Goal: Task Accomplishment & Management: Manage account settings

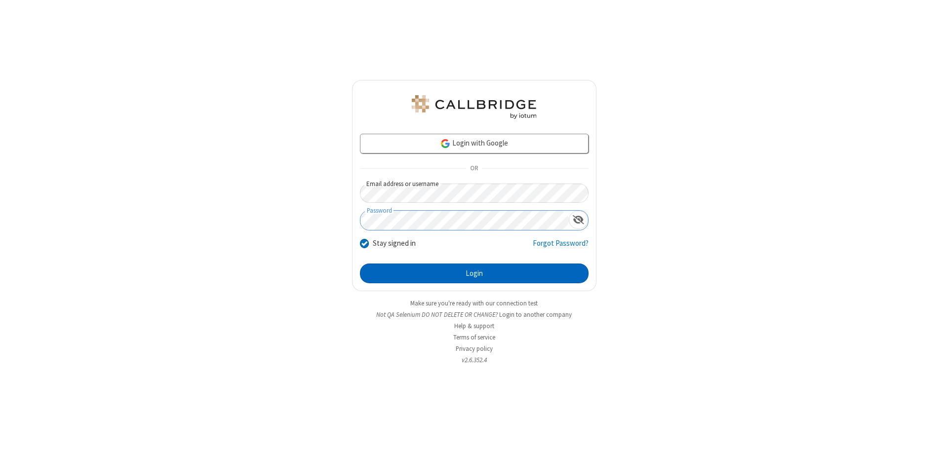
click at [474, 274] on button "Login" at bounding box center [474, 274] width 229 height 20
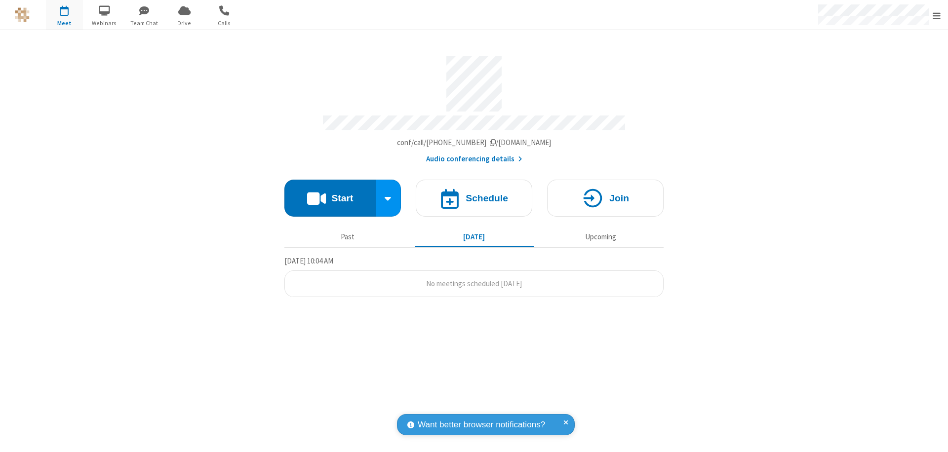
click at [937, 15] on span "Open menu" at bounding box center [937, 16] width 8 height 10
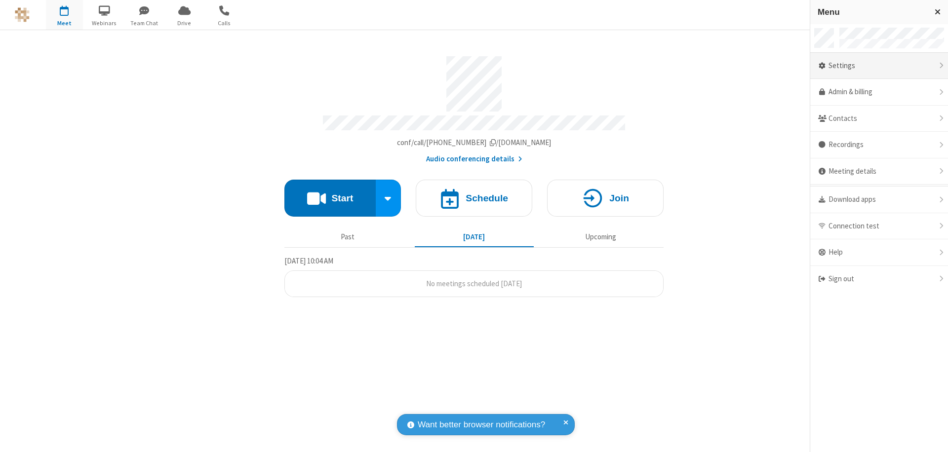
click at [879, 66] on div "Settings" at bounding box center [879, 66] width 138 height 27
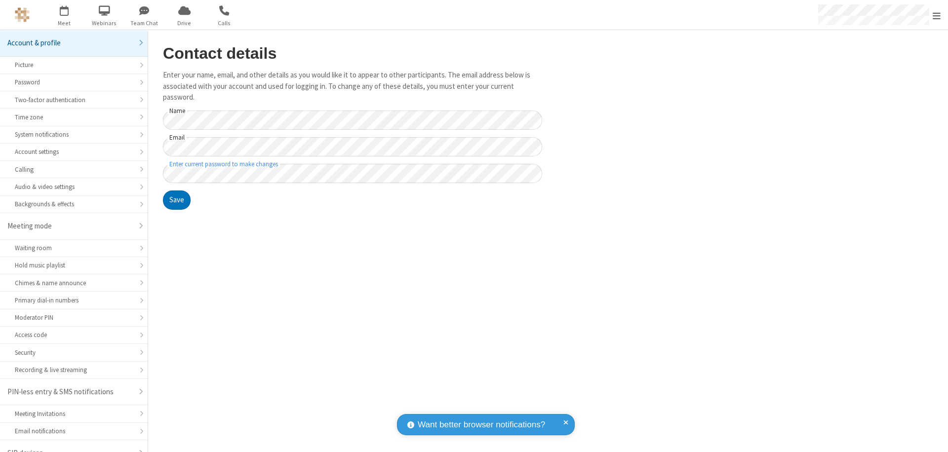
scroll to position [14, 0]
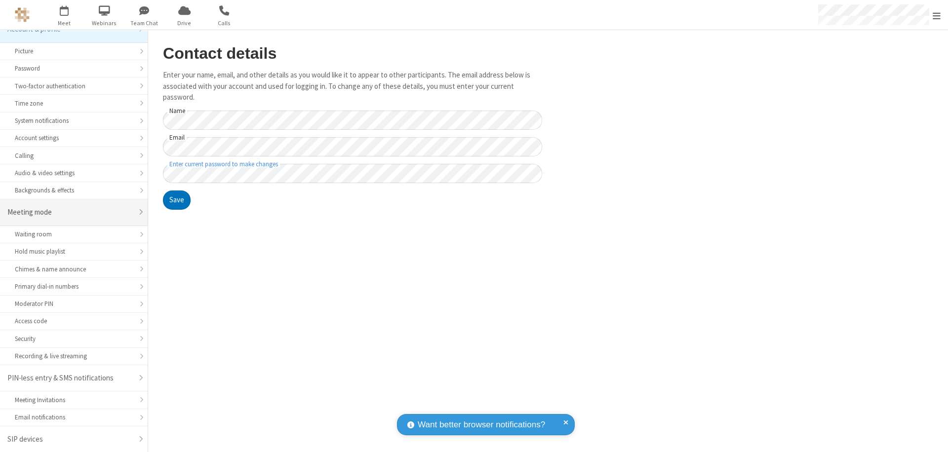
click at [70, 212] on div "Meeting mode" at bounding box center [69, 212] width 125 height 11
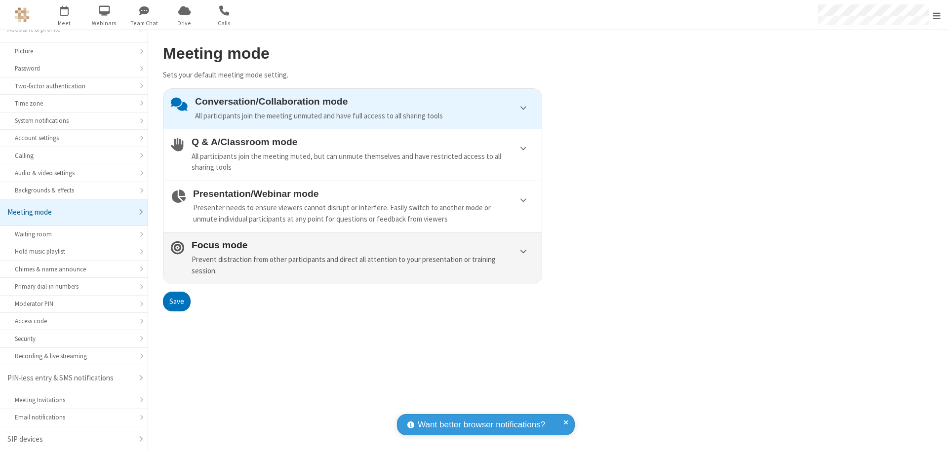
click at [353, 258] on div "Prevent distraction from other participants and direct all attention to your pr…" at bounding box center [363, 265] width 343 height 22
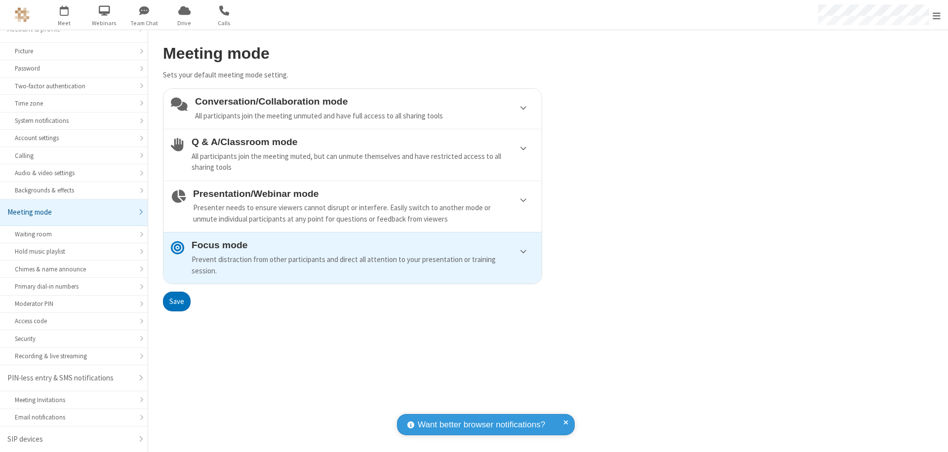
click at [176, 301] on button "Save" at bounding box center [177, 302] width 28 height 20
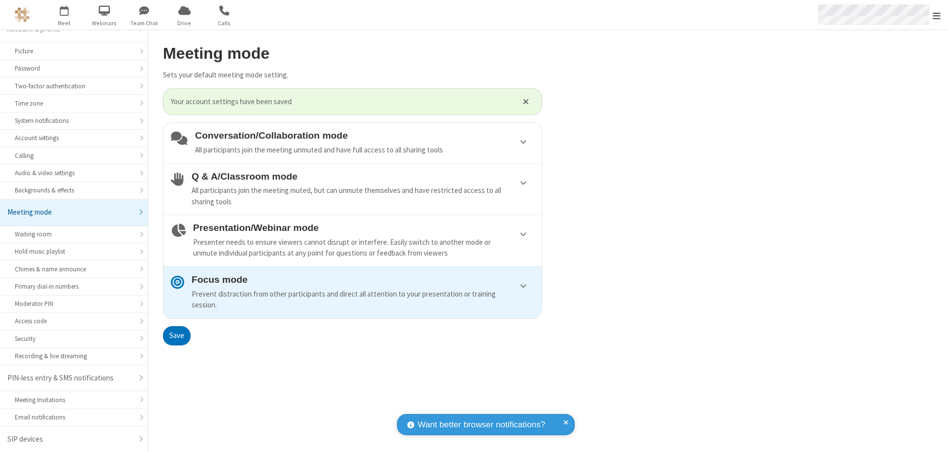
click at [937, 15] on span "Open menu" at bounding box center [937, 16] width 8 height 10
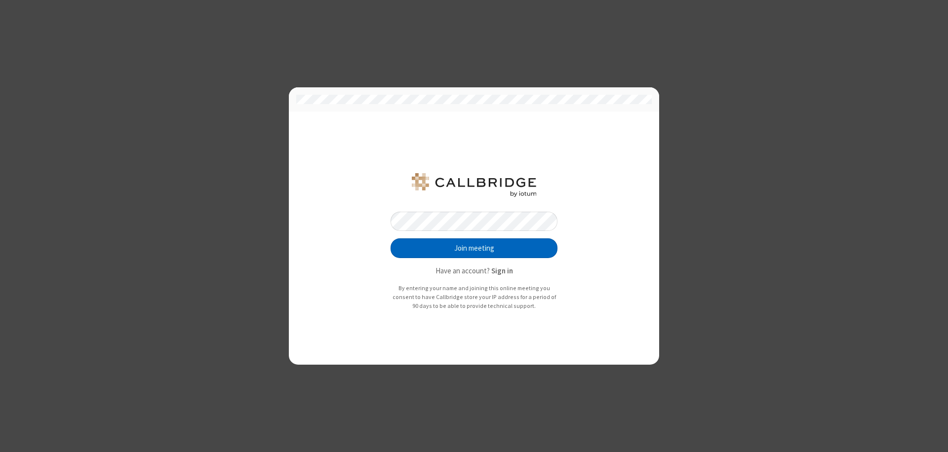
click at [474, 248] on button "Join meeting" at bounding box center [474, 248] width 167 height 20
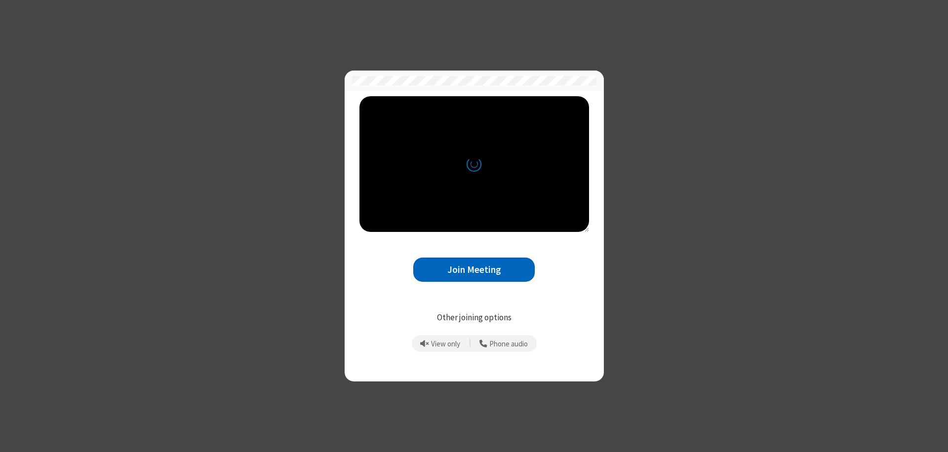
click at [474, 270] on button "Join Meeting" at bounding box center [473, 270] width 121 height 24
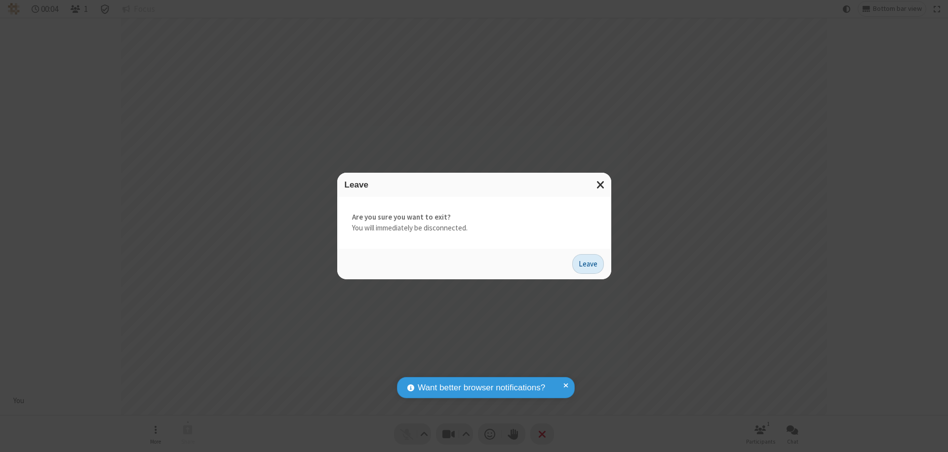
click at [588, 264] on button "Leave" at bounding box center [588, 264] width 32 height 20
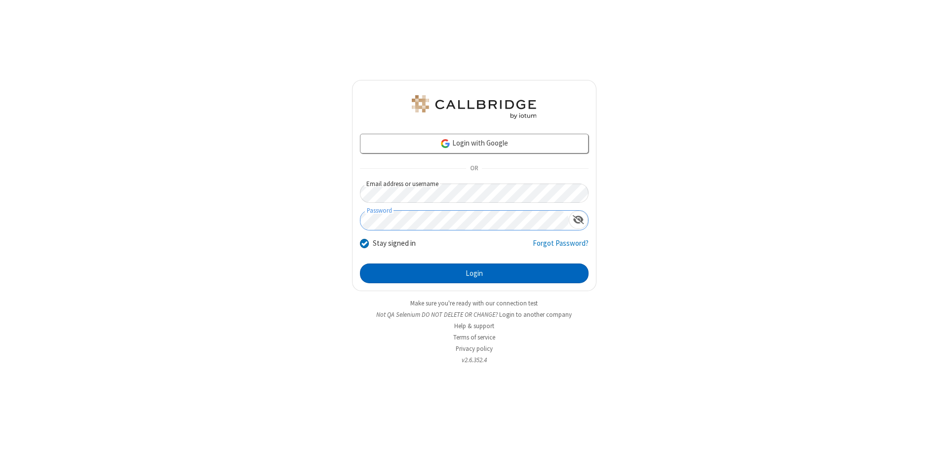
click at [474, 274] on button "Login" at bounding box center [474, 274] width 229 height 20
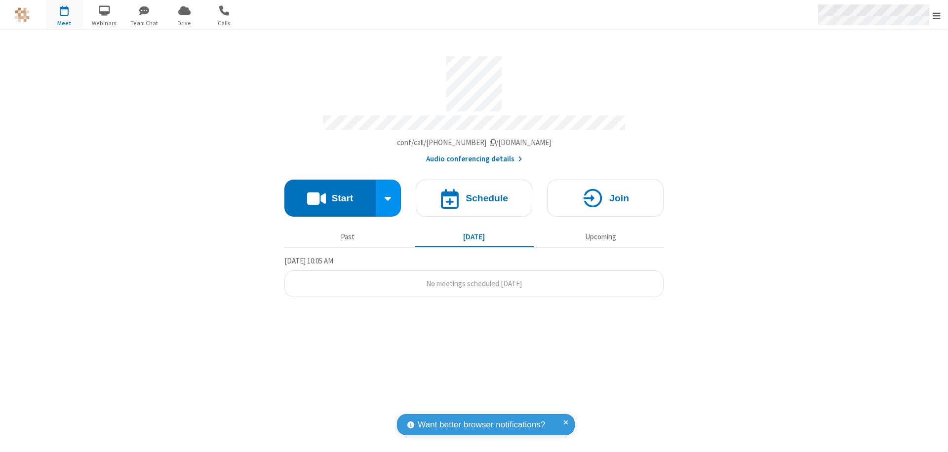
click at [937, 15] on span "Open menu" at bounding box center [937, 16] width 8 height 10
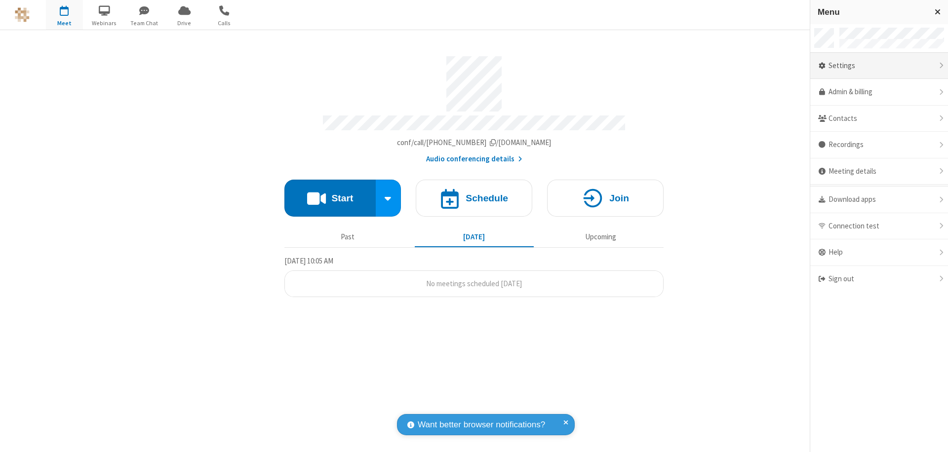
click at [879, 66] on div "Settings" at bounding box center [879, 66] width 138 height 27
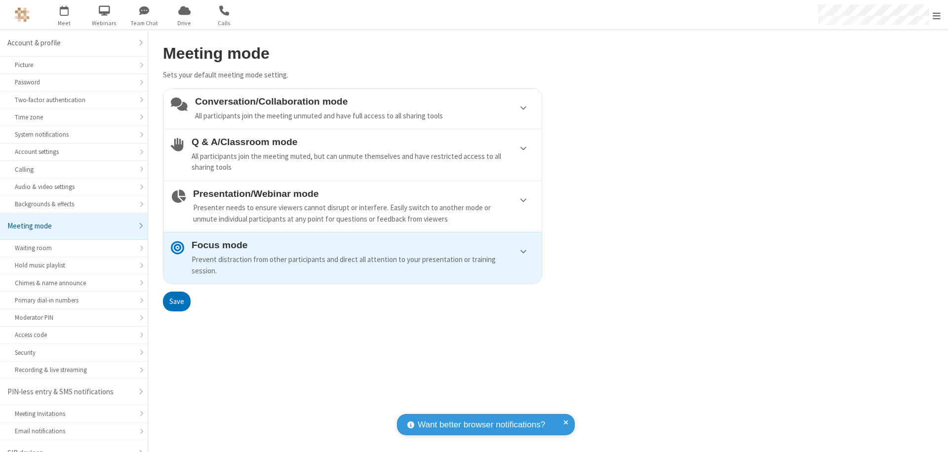
scroll to position [14, 0]
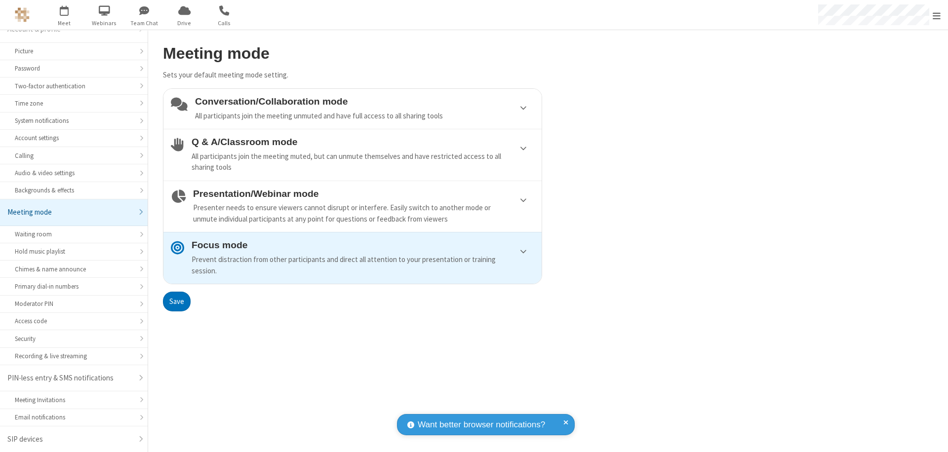
click at [353, 109] on div "Conversation/Collaboration mode All participants join the meeting unmuted and h…" at bounding box center [364, 108] width 339 height 25
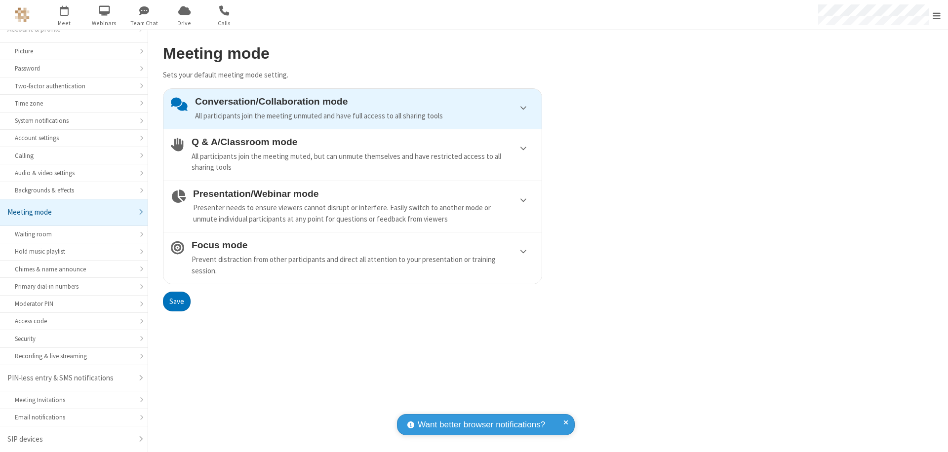
click at [176, 301] on button "Save" at bounding box center [177, 302] width 28 height 20
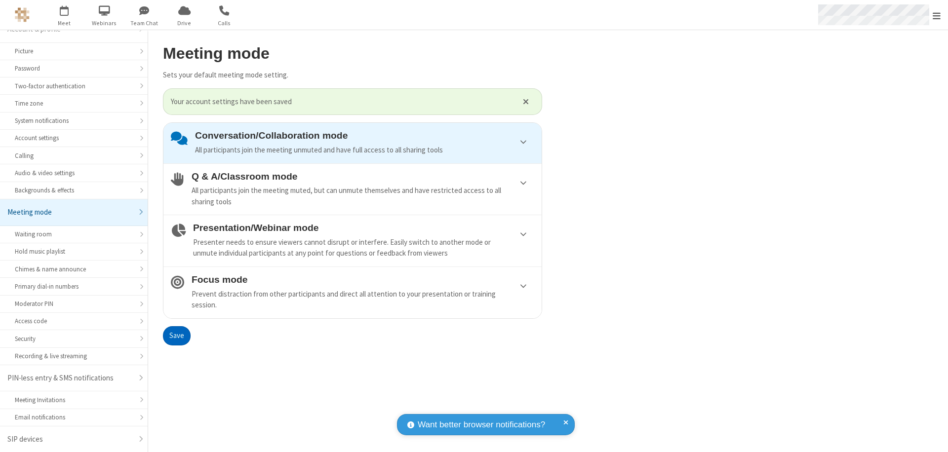
click at [937, 15] on span "Open menu" at bounding box center [937, 16] width 8 height 10
